Goal: Task Accomplishment & Management: Manage account settings

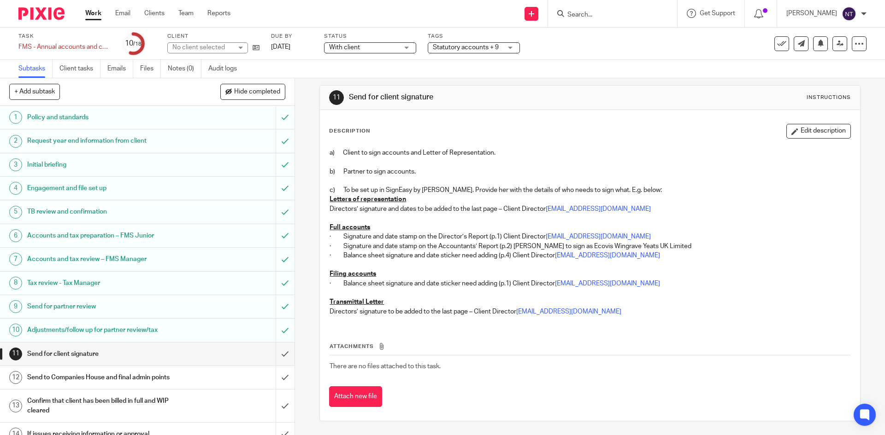
scroll to position [92, 0]
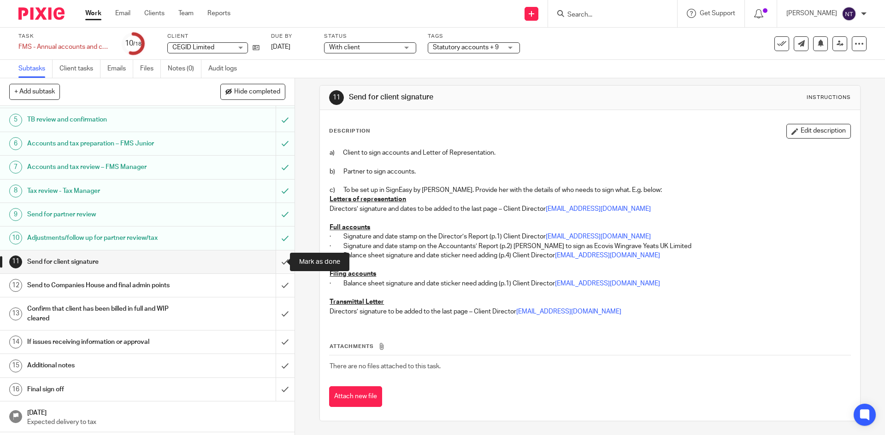
click at [271, 260] on input "submit" at bounding box center [147, 262] width 294 height 23
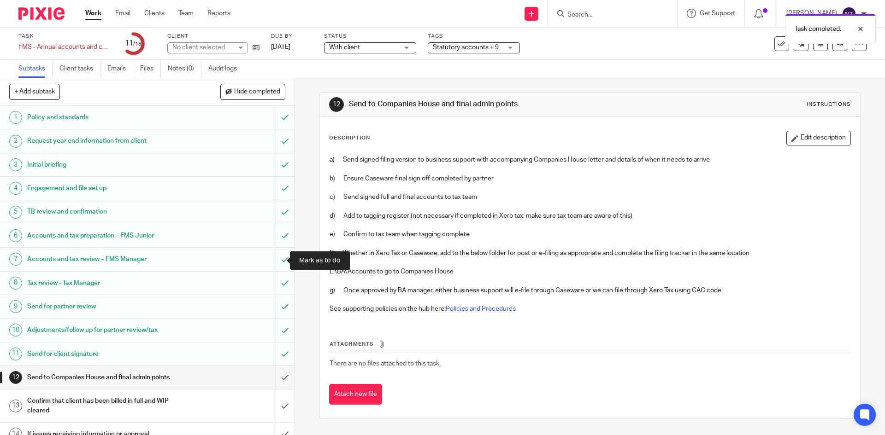
scroll to position [120, 0]
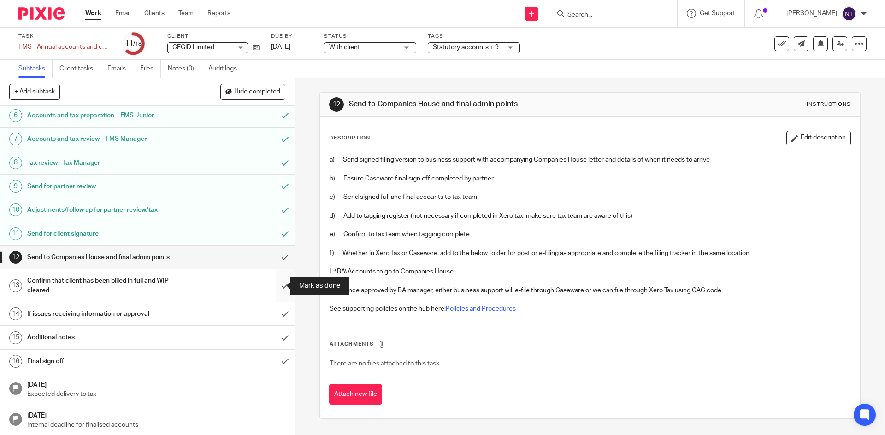
click at [272, 288] on input "submit" at bounding box center [147, 286] width 294 height 33
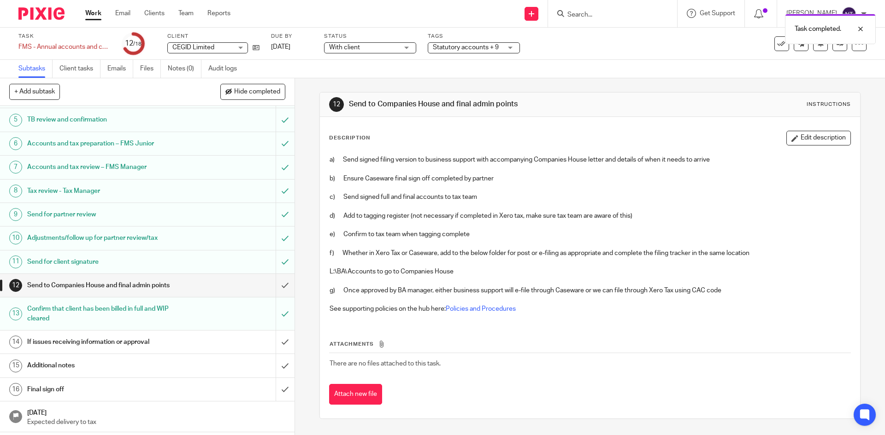
scroll to position [120, 0]
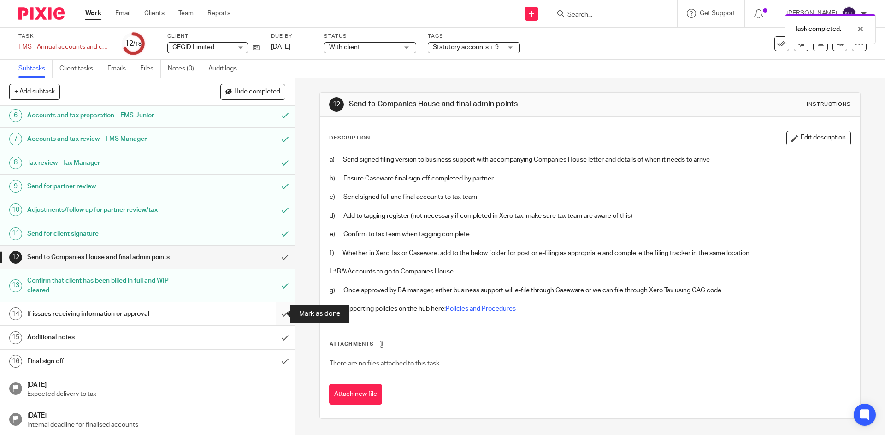
click at [269, 308] on input "submit" at bounding box center [147, 314] width 294 height 23
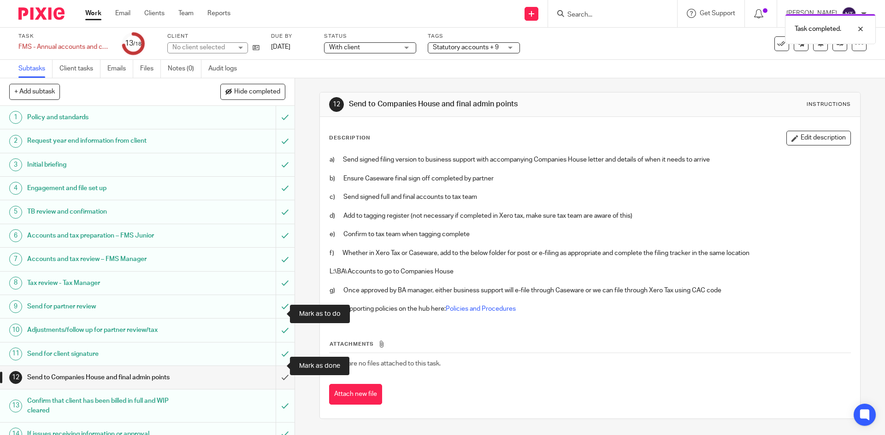
scroll to position [120, 0]
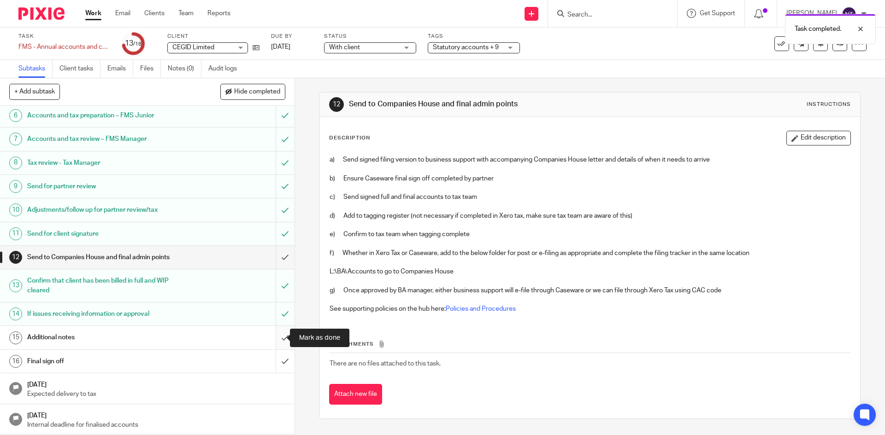
click at [273, 336] on input "submit" at bounding box center [147, 337] width 294 height 23
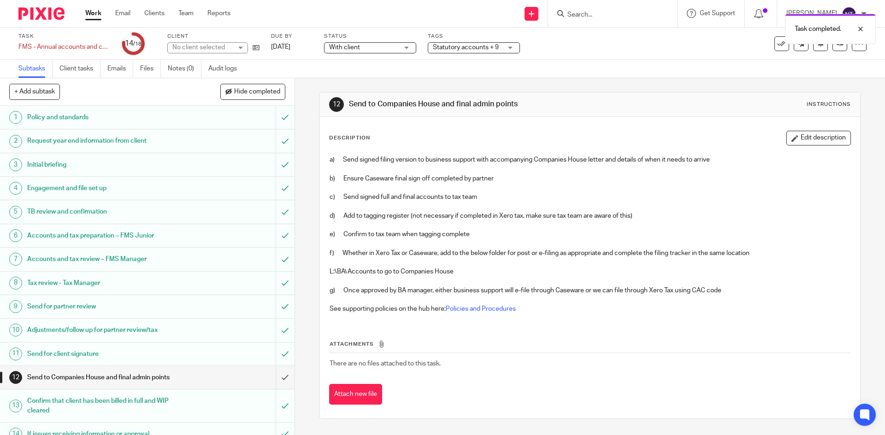
click at [223, 387] on link "12 Send to Companies House and final admin points" at bounding box center [138, 377] width 276 height 23
click at [372, 389] on button "Attach new file" at bounding box center [355, 394] width 53 height 21
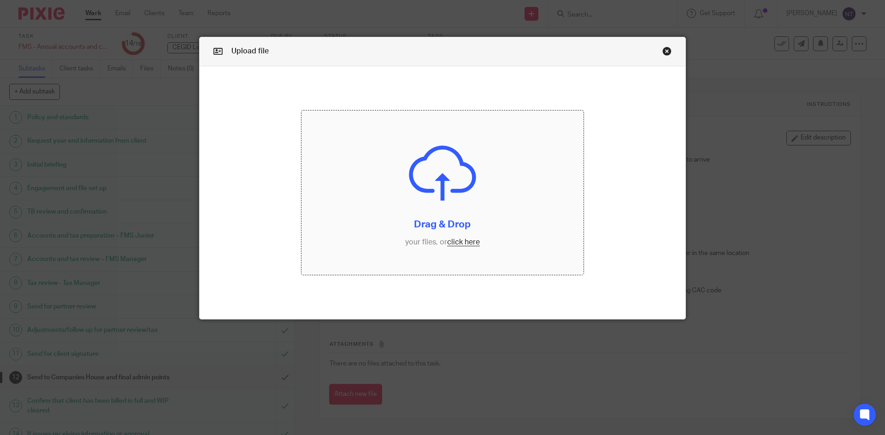
click at [452, 242] on input "file" at bounding box center [442, 193] width 282 height 165
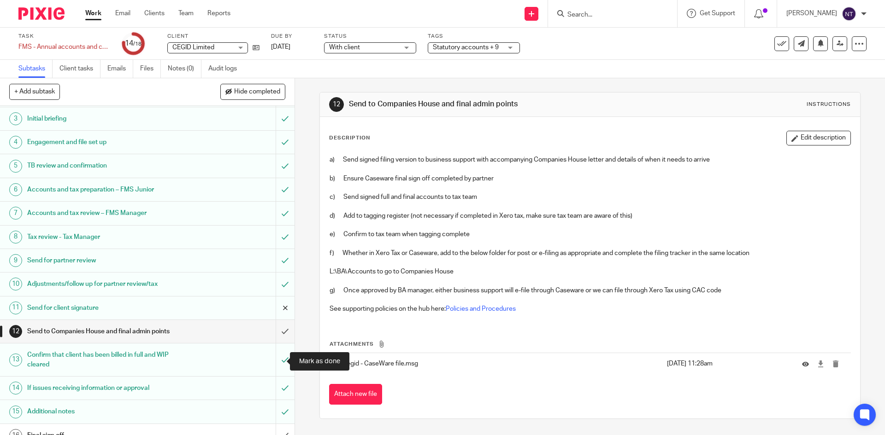
scroll to position [120, 0]
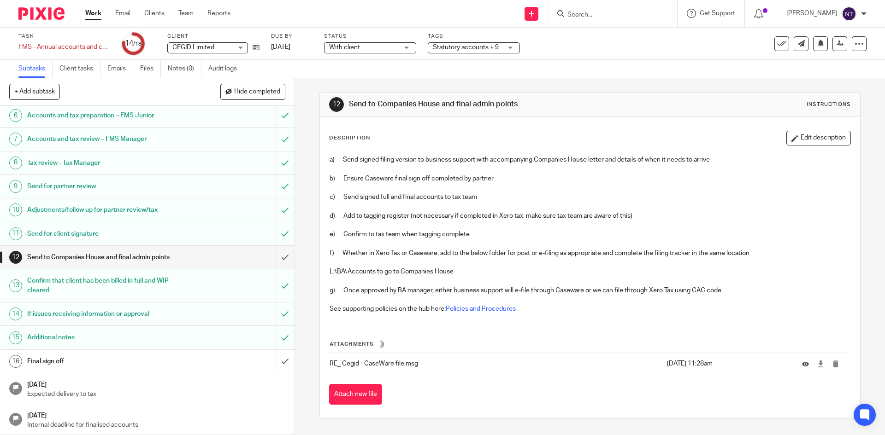
click at [248, 287] on div "Confirm that client has been billed in full and WIP cleared" at bounding box center [146, 285] width 239 height 23
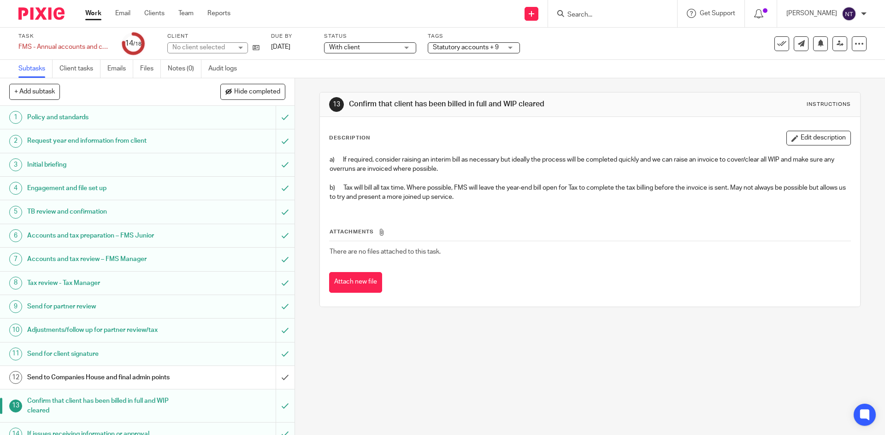
scroll to position [120, 0]
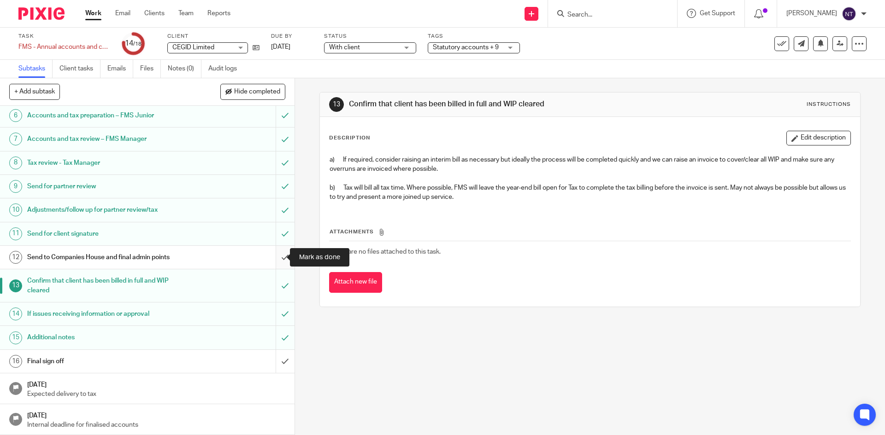
click at [276, 265] on input "submit" at bounding box center [147, 257] width 294 height 23
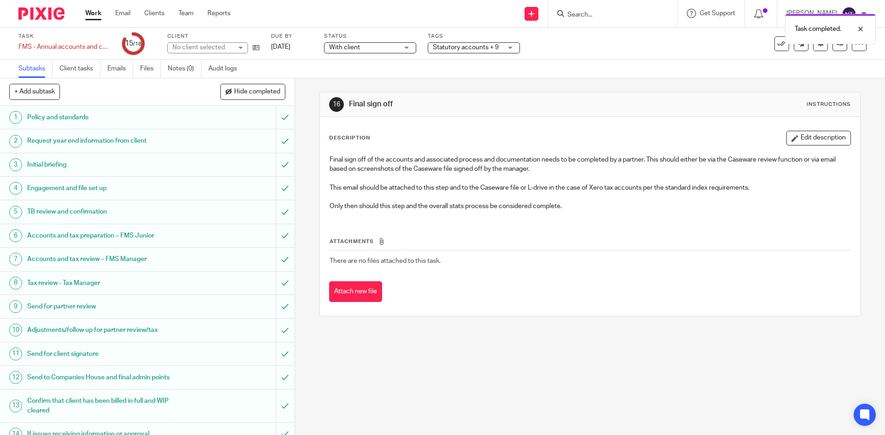
scroll to position [120, 0]
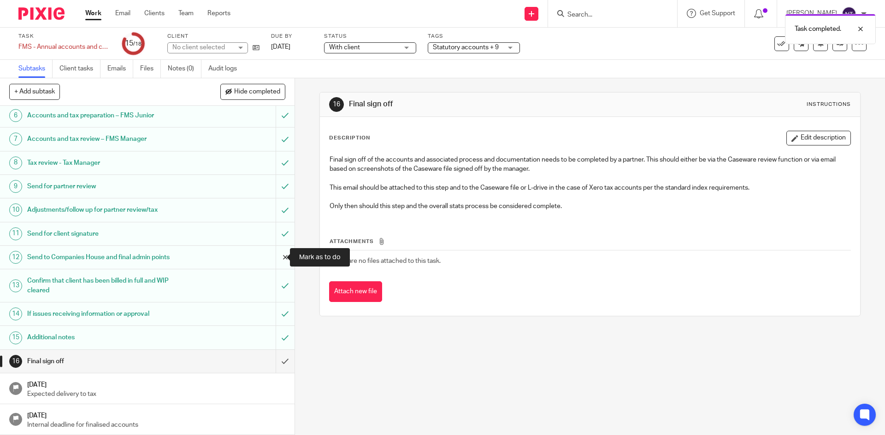
click at [276, 254] on input "submit" at bounding box center [147, 257] width 294 height 23
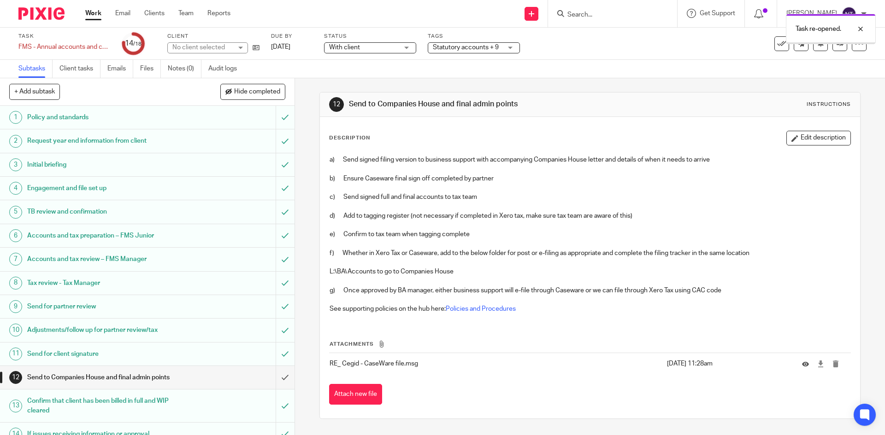
click at [455, 48] on span "Statutory accounts + 9" at bounding box center [466, 47] width 66 height 6
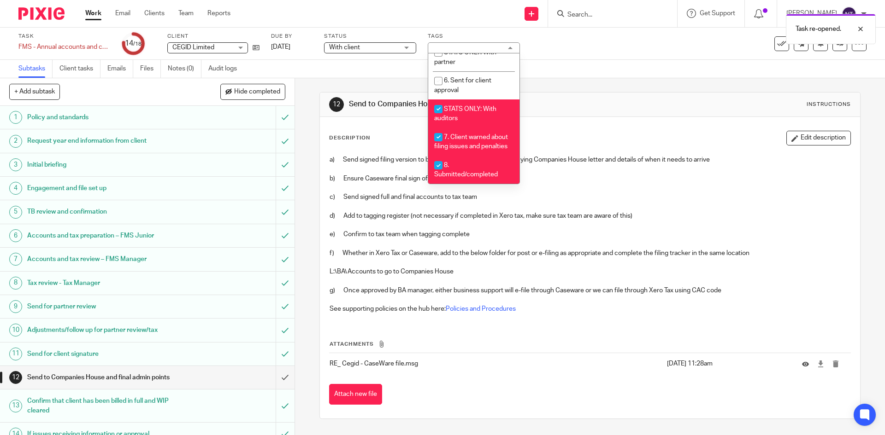
scroll to position [276, 0]
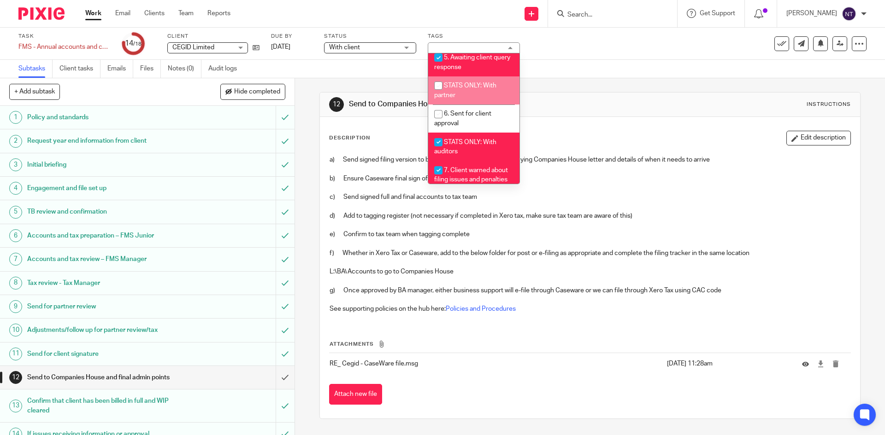
click at [508, 105] on li "STATS ONLY: With partner" at bounding box center [473, 90] width 91 height 28
checkbox input "true"
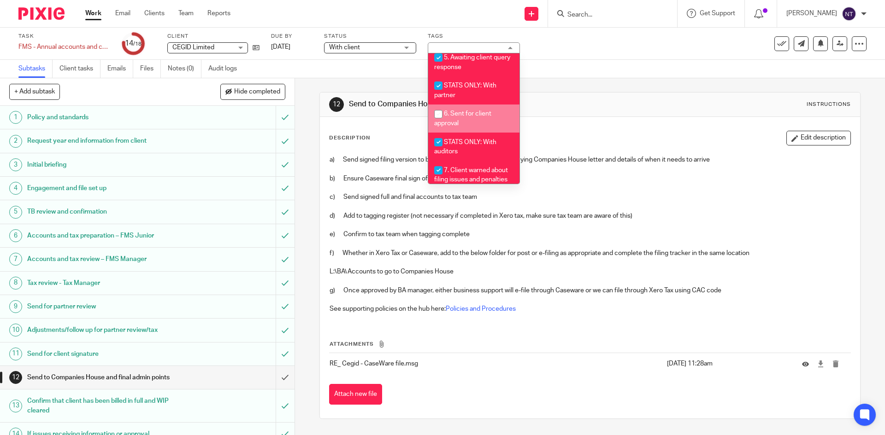
click at [506, 123] on li "6. Sent for client approval" at bounding box center [473, 119] width 91 height 28
checkbox input "true"
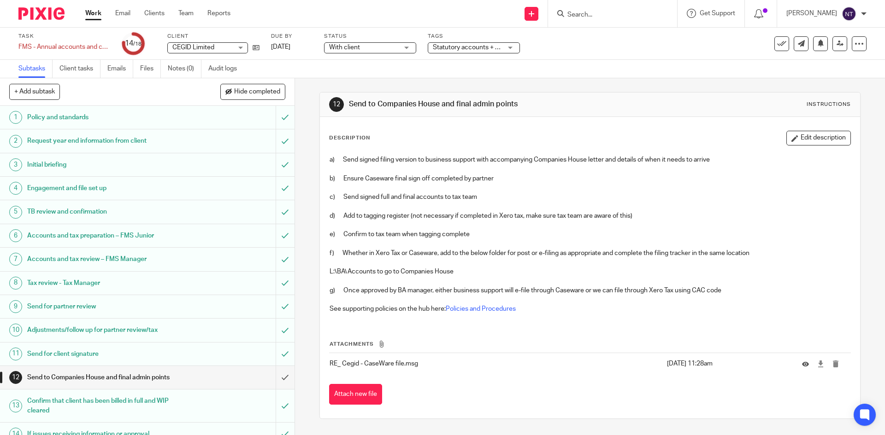
click at [560, 112] on div "12 Send to Companies House and final admin points Instructions" at bounding box center [590, 105] width 540 height 24
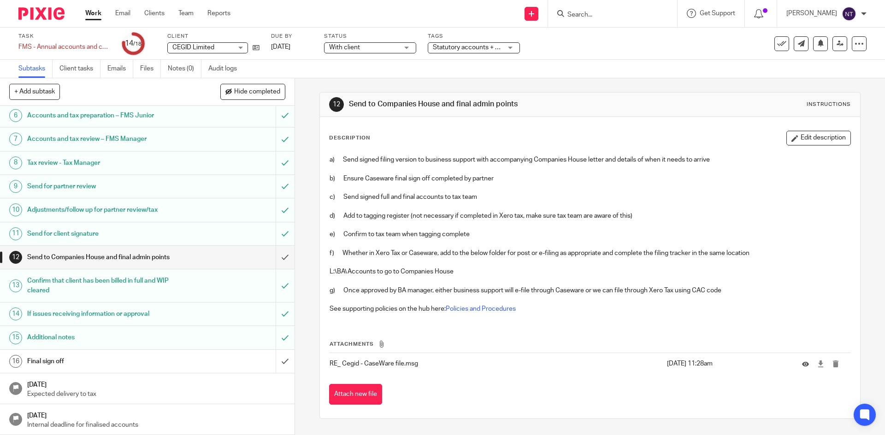
click at [237, 361] on div "Final sign off" at bounding box center [146, 362] width 239 height 14
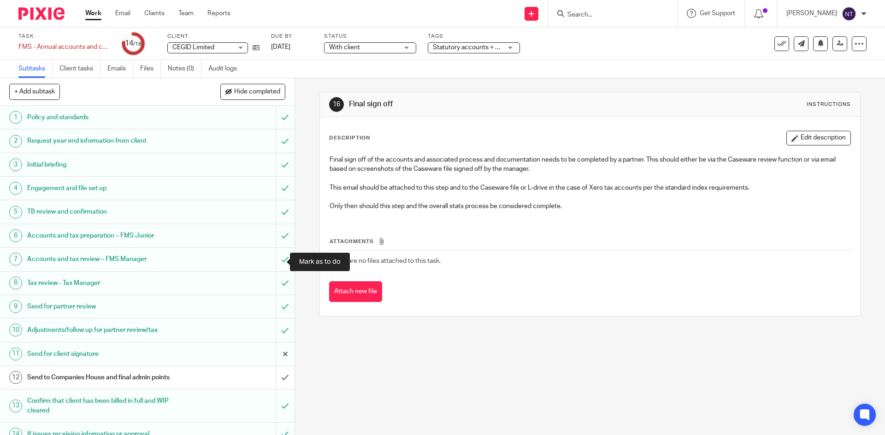
scroll to position [92, 0]
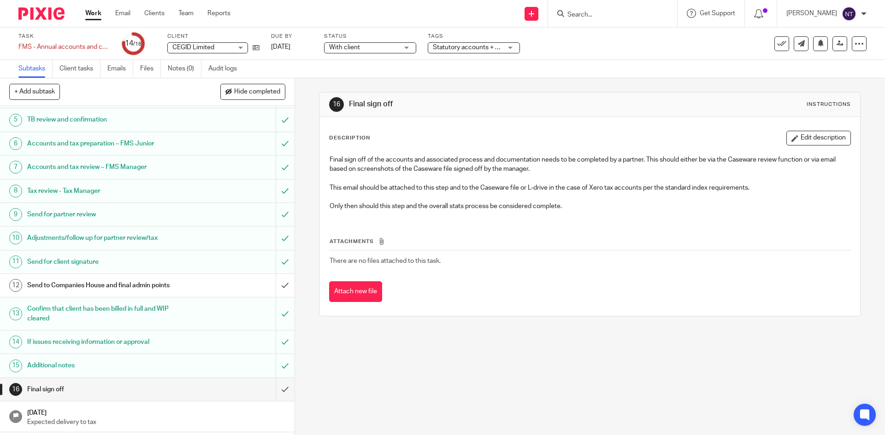
click at [244, 391] on div "Final sign off" at bounding box center [146, 390] width 239 height 14
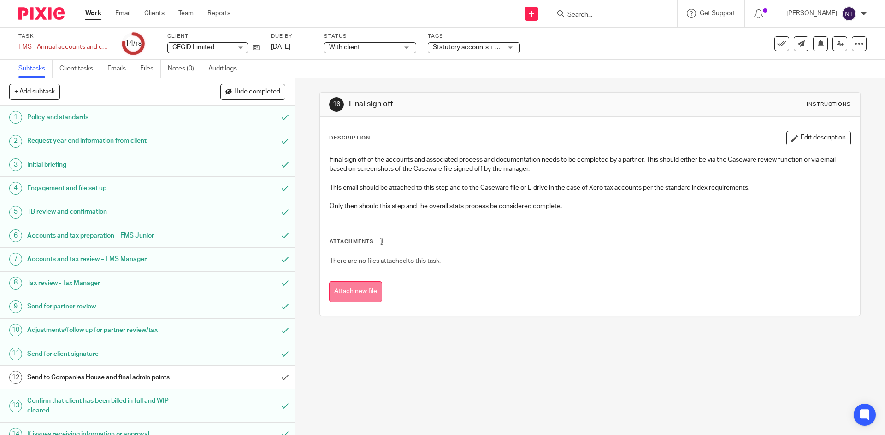
click at [350, 283] on button "Attach new file" at bounding box center [355, 292] width 53 height 21
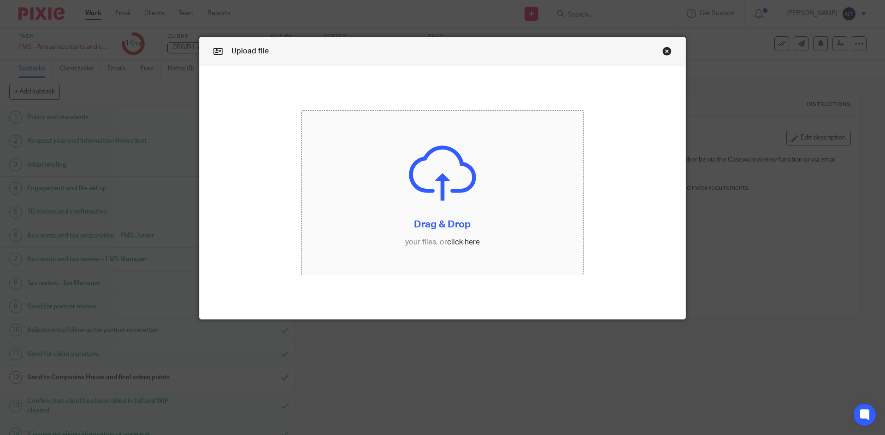
click at [461, 238] on input "file" at bounding box center [442, 193] width 282 height 165
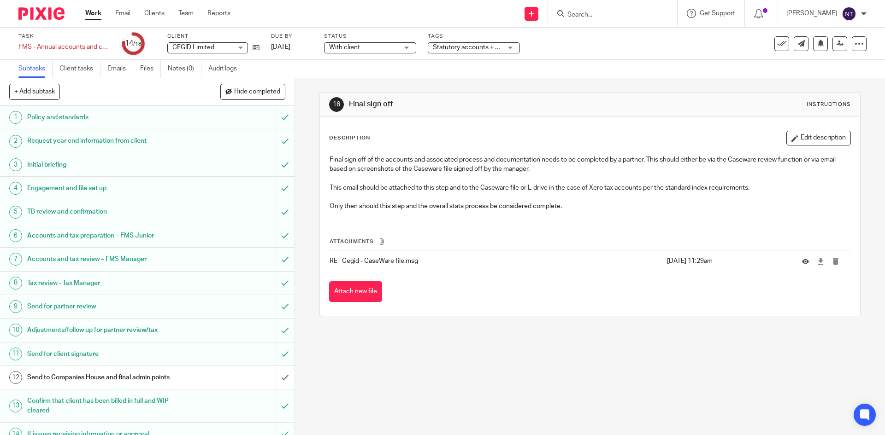
scroll to position [120, 0]
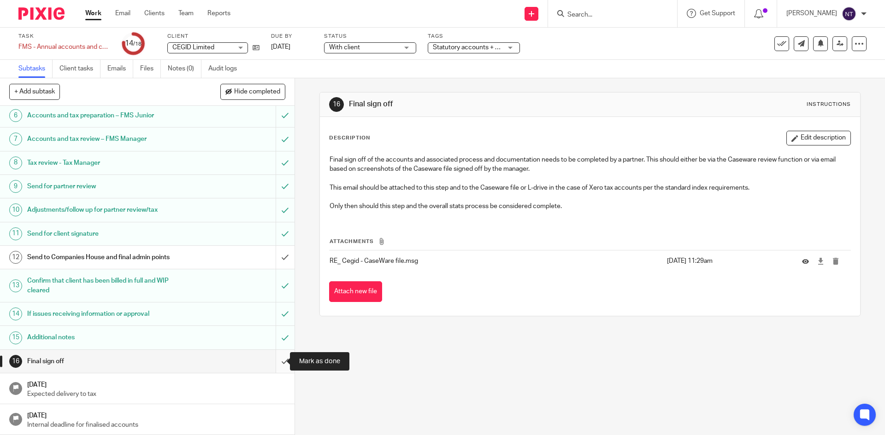
click at [271, 361] on input "submit" at bounding box center [147, 361] width 294 height 23
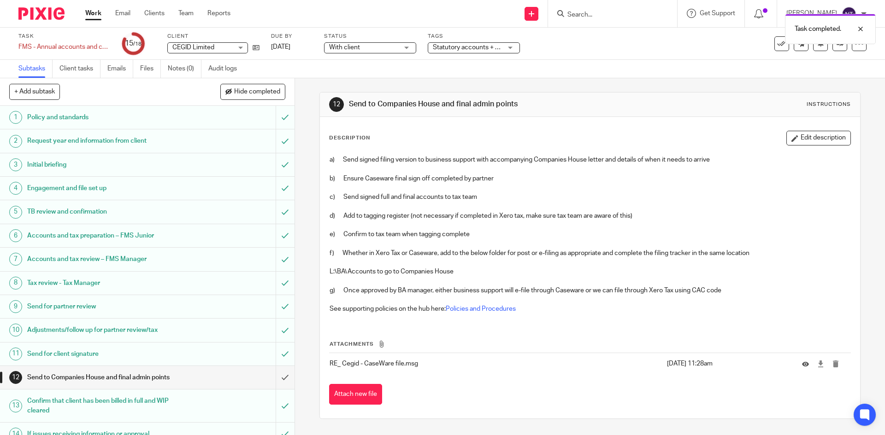
click at [89, 15] on link "Work" at bounding box center [93, 13] width 16 height 9
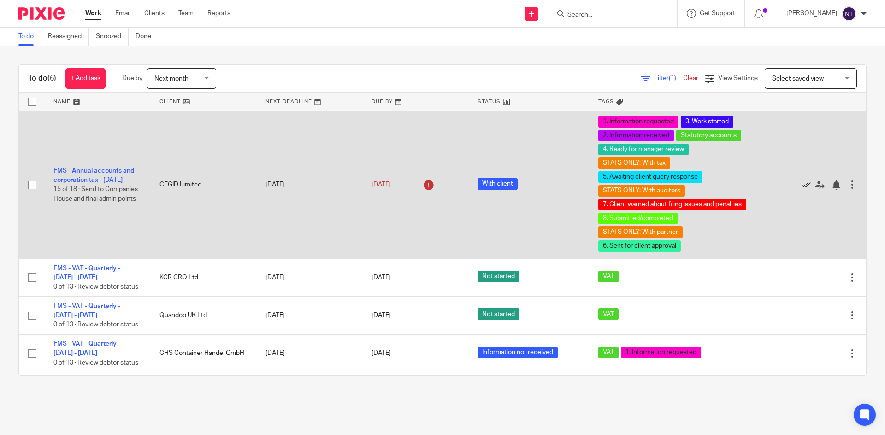
click at [801, 186] on icon at bounding box center [805, 185] width 9 height 9
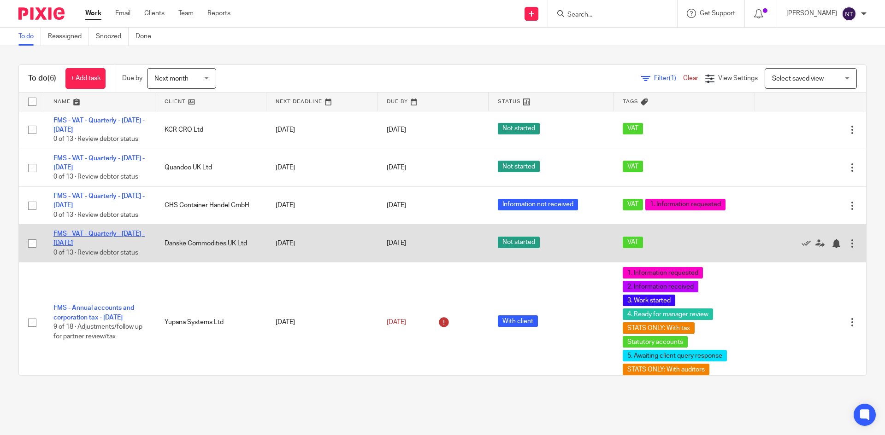
click at [95, 236] on link "FMS - VAT - Quarterly - [DATE] - [DATE]" at bounding box center [98, 239] width 91 height 16
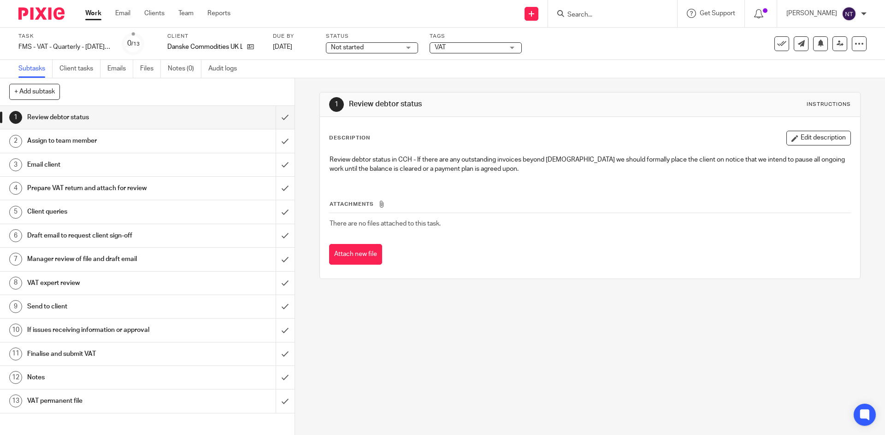
click at [397, 42] on div "Not started Not started" at bounding box center [372, 47] width 92 height 11
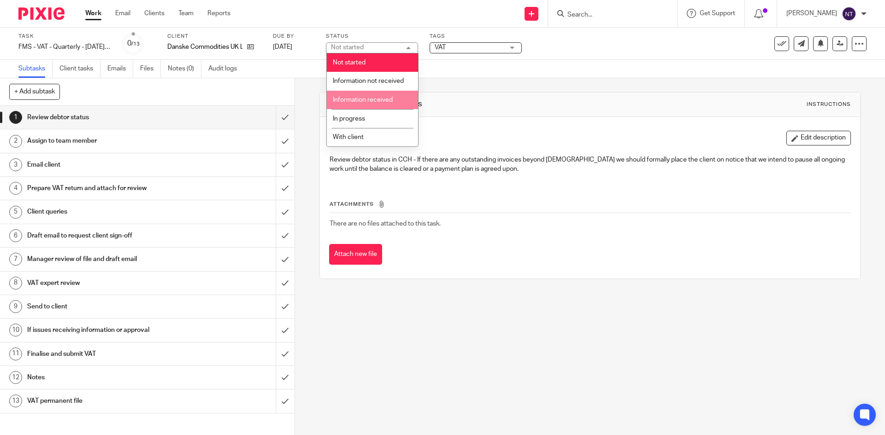
click at [385, 96] on li "Information received" at bounding box center [372, 100] width 91 height 19
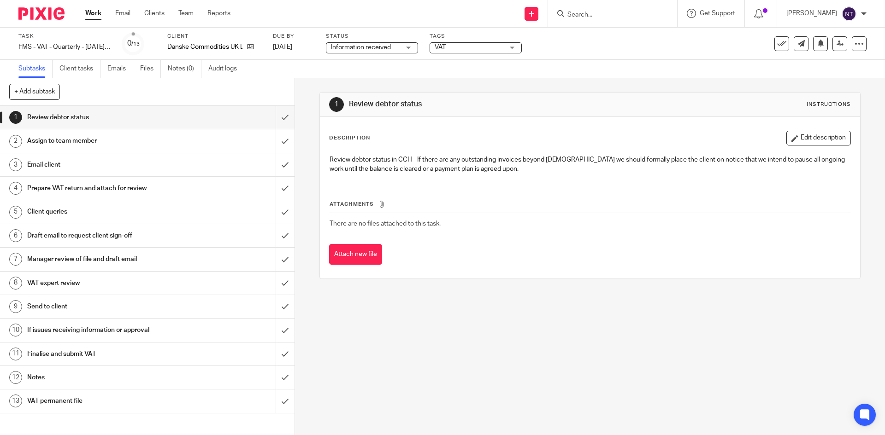
click at [450, 46] on span "VAT" at bounding box center [468, 48] width 69 height 10
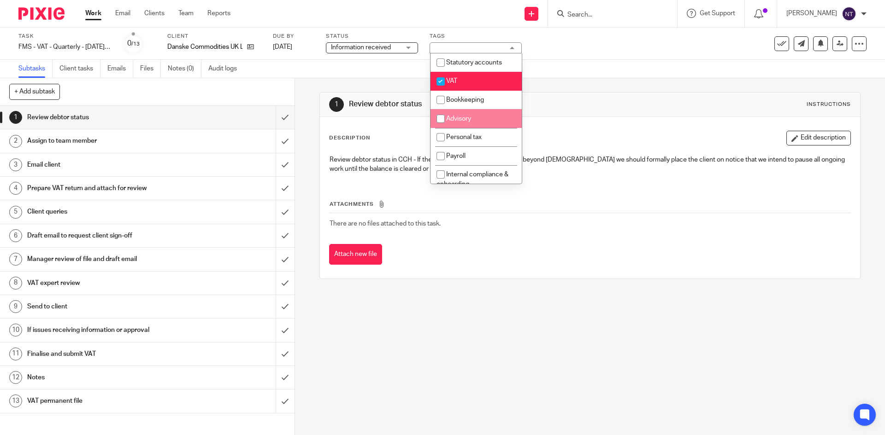
scroll to position [138, 0]
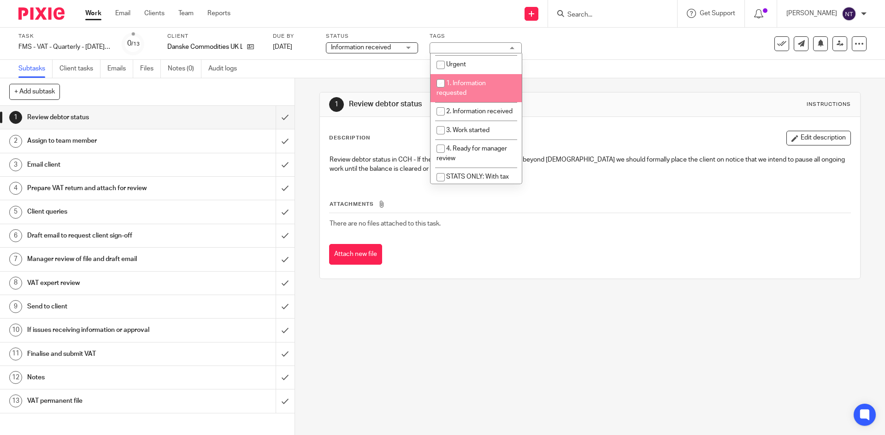
click at [483, 93] on li "1. Information requested" at bounding box center [475, 88] width 91 height 28
checkbox input "true"
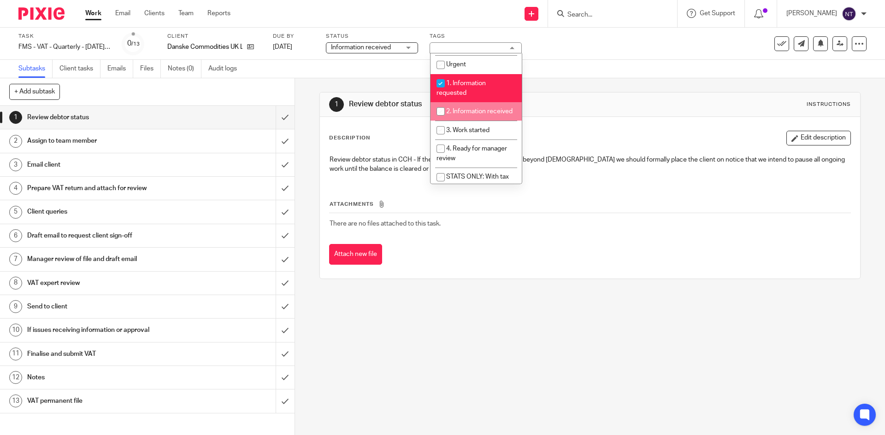
click at [485, 110] on span "2. Information received" at bounding box center [479, 111] width 66 height 6
click at [487, 114] on li "2. Information received" at bounding box center [475, 111] width 91 height 19
checkbox input "false"
click at [495, 88] on li "1. Information requested" at bounding box center [475, 88] width 91 height 28
checkbox input "false"
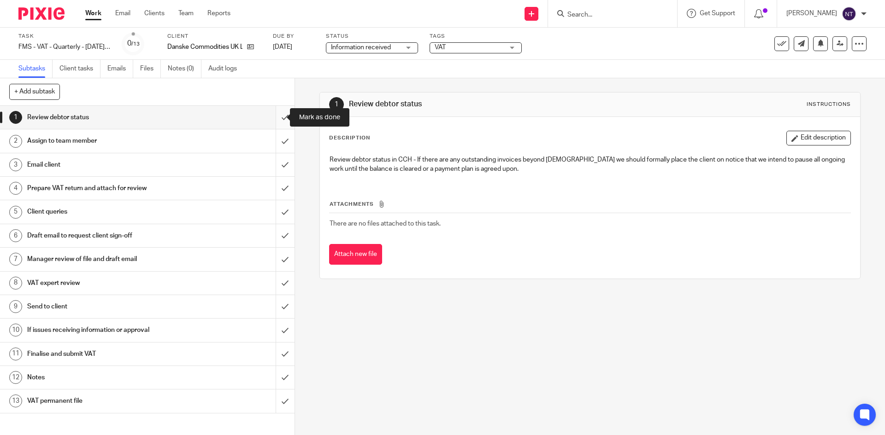
click at [271, 114] on input "submit" at bounding box center [147, 117] width 294 height 23
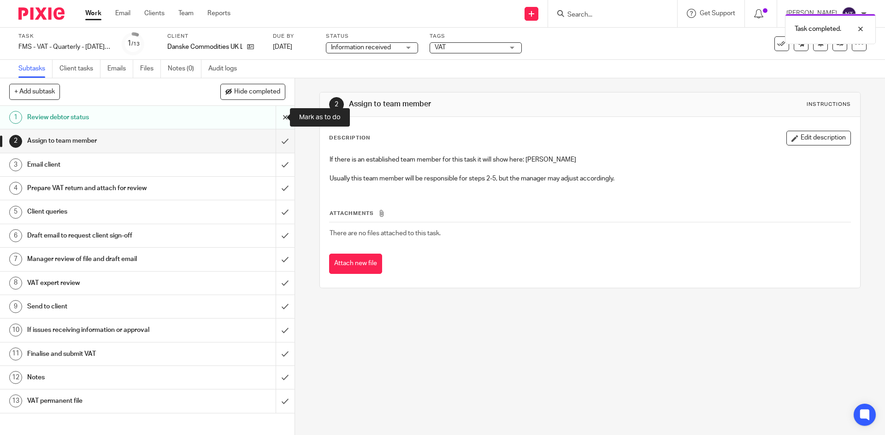
click at [279, 118] on input "submit" at bounding box center [147, 117] width 294 height 23
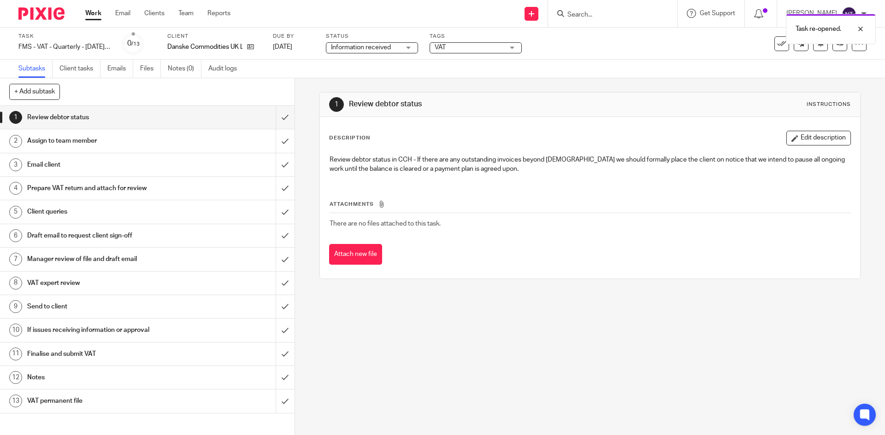
click at [106, 10] on ul "Work Email Clients Team Reports" at bounding box center [164, 13] width 159 height 9
click at [97, 14] on link "Work" at bounding box center [93, 13] width 16 height 9
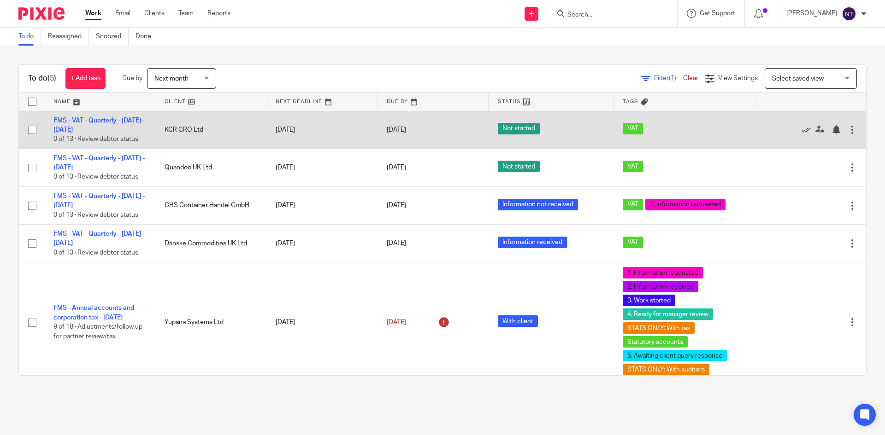
click at [125, 130] on td "FMS - VAT - Quarterly - [DATE] - [DATE] 0 of 13 · Review debtor status" at bounding box center [99, 130] width 111 height 38
click at [124, 123] on link "FMS - VAT - Quarterly - [DATE] - [DATE]" at bounding box center [98, 125] width 91 height 16
